Goal: Task Accomplishment & Management: Use online tool/utility

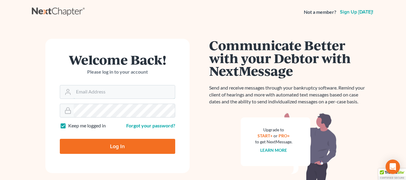
type input "avi@adlerlawfirmpllc.com"
click at [126, 149] on input "Log In" at bounding box center [117, 146] width 115 height 15
type input "Thinking..."
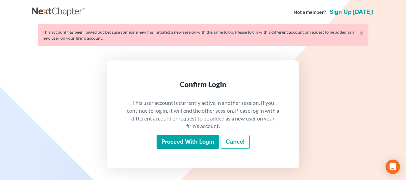
click at [183, 139] on input "Proceed with login" at bounding box center [188, 142] width 63 height 14
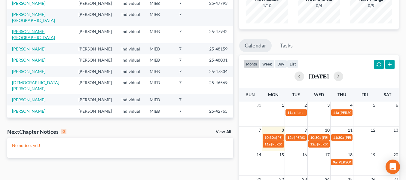
click at [31, 29] on link "Felton, Glenda" at bounding box center [33, 34] width 43 height 11
